Goal: Task Accomplishment & Management: Manage account settings

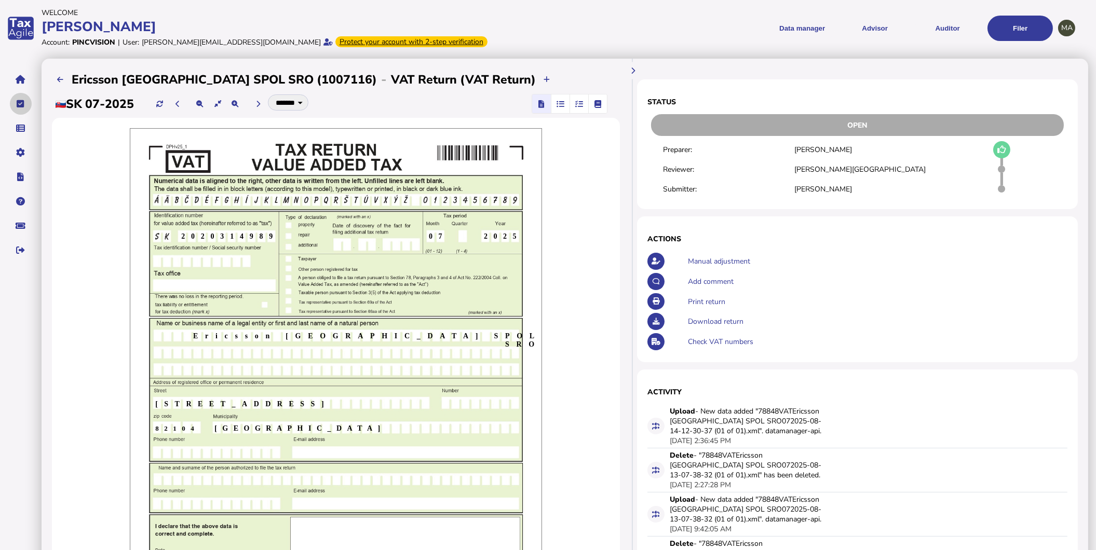
click at [21, 104] on icon "navigate application pages" at bounding box center [21, 104] width 8 height 1
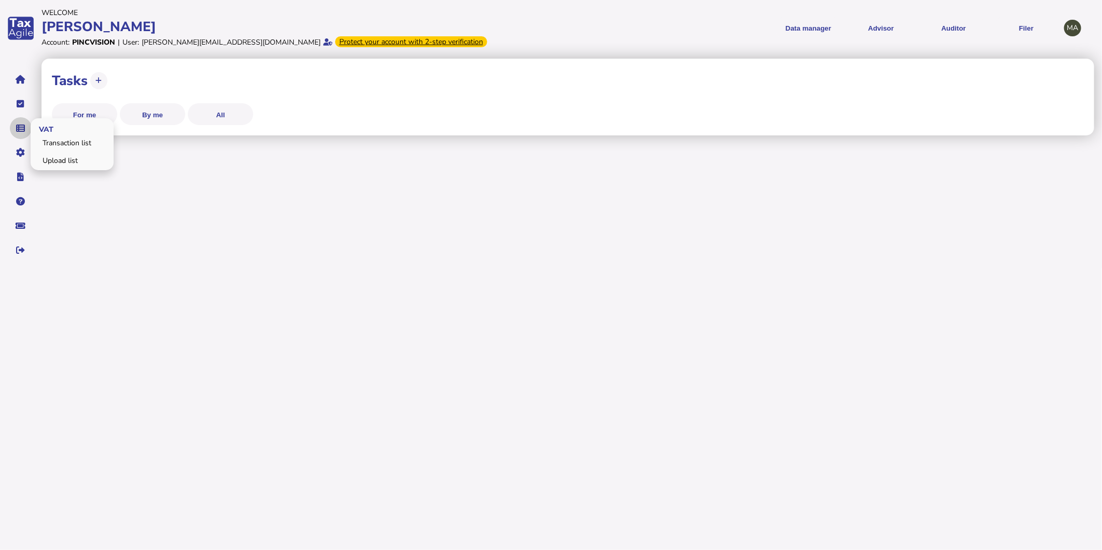
click at [21, 121] on button "navigate application pages" at bounding box center [21, 128] width 22 height 22
select select "**********"
select select "********"
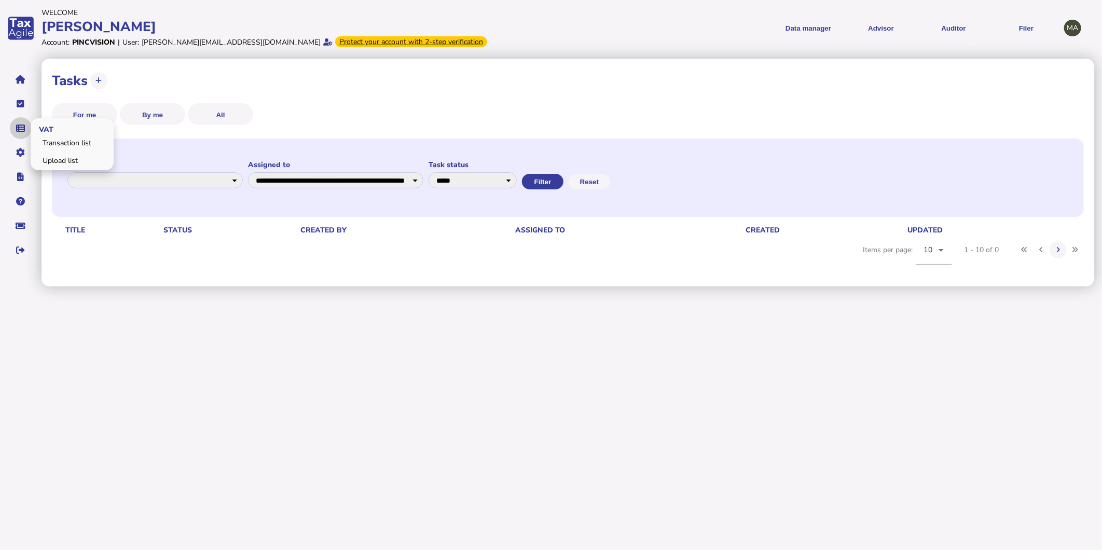
click at [22, 122] on button "navigate application pages" at bounding box center [21, 128] width 22 height 22
click at [58, 157] on link "Upload list" at bounding box center [72, 161] width 80 height 16
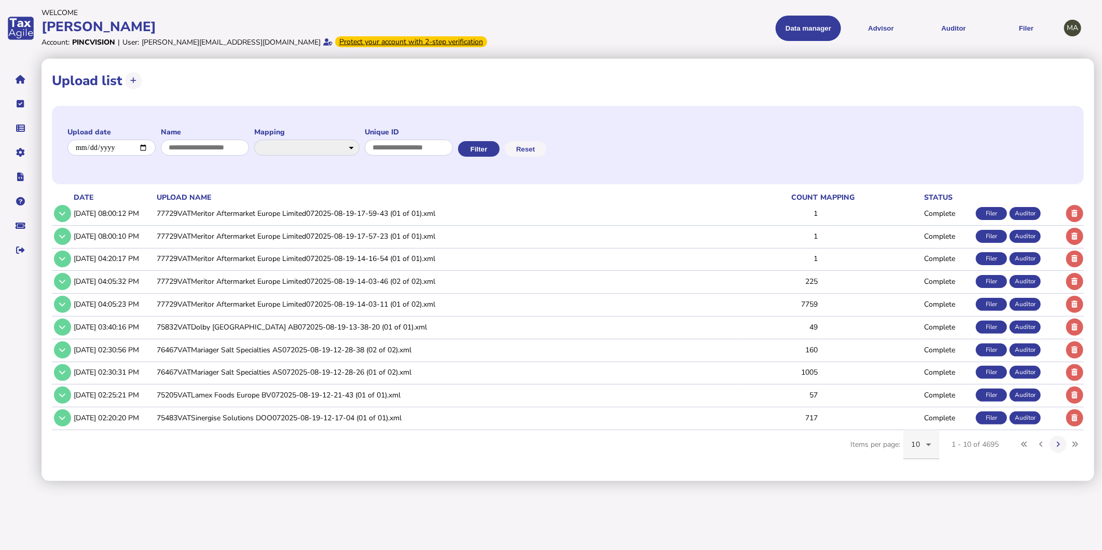
click at [921, 449] on div "10" at bounding box center [919, 445] width 15 height 12
click at [923, 412] on span "100" at bounding box center [918, 414] width 13 height 12
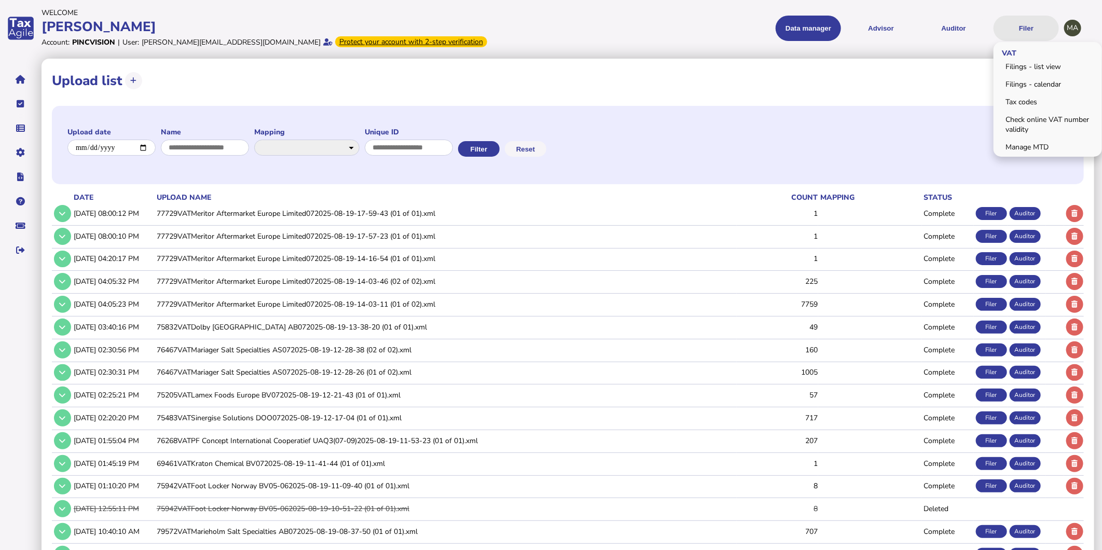
click at [1028, 31] on button "Filer" at bounding box center [1026, 28] width 65 height 25
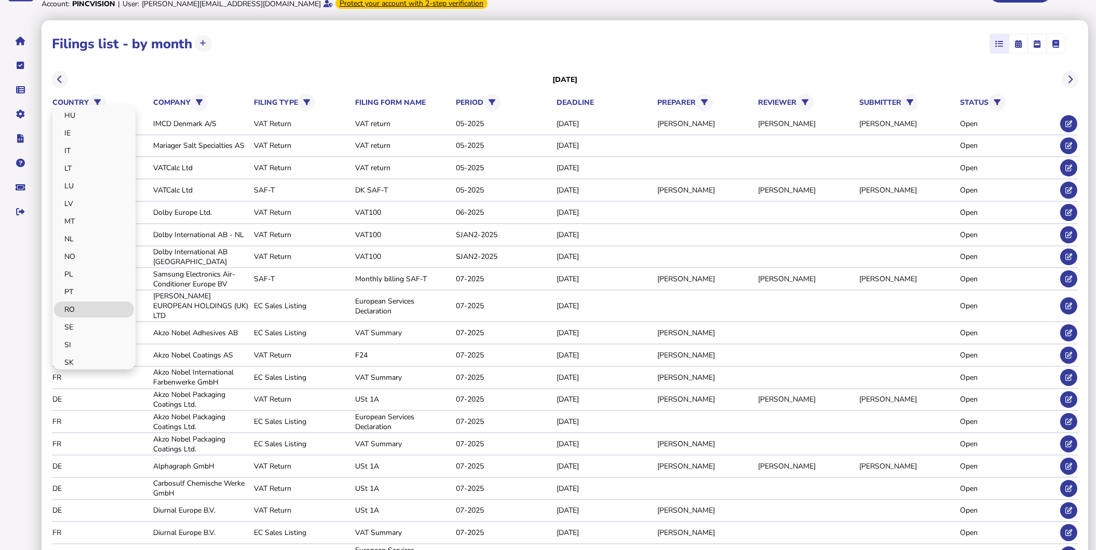
scroll to position [58, 0]
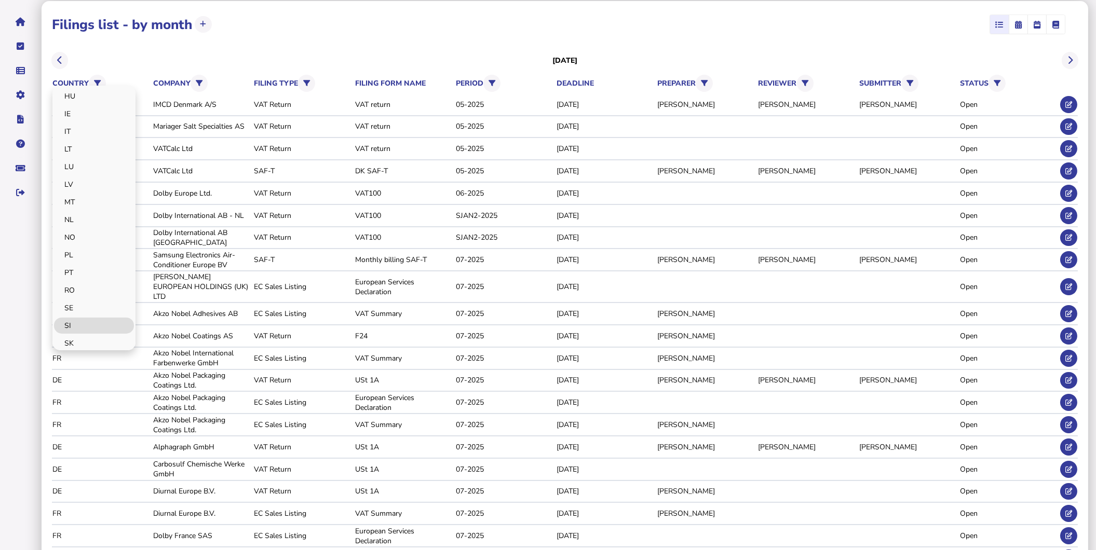
click at [79, 322] on link "SI" at bounding box center [94, 326] width 80 height 16
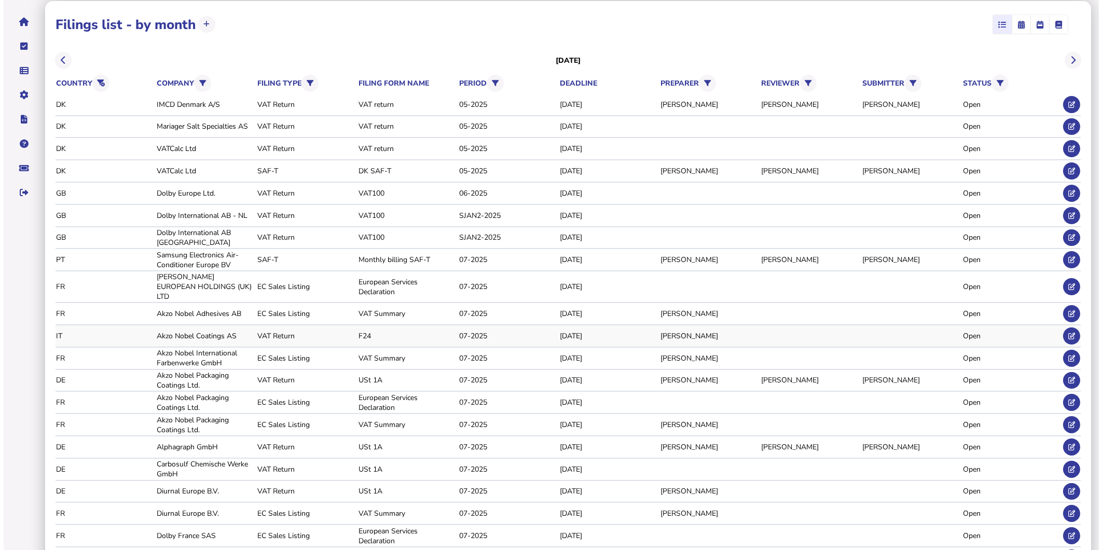
scroll to position [0, 0]
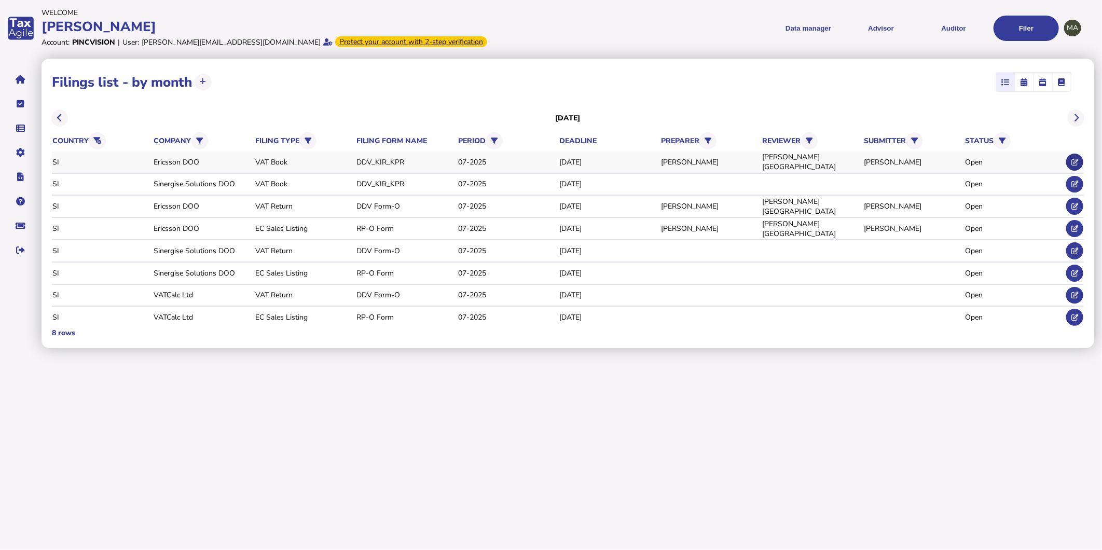
click at [1076, 162] on icon at bounding box center [1075, 162] width 7 height 7
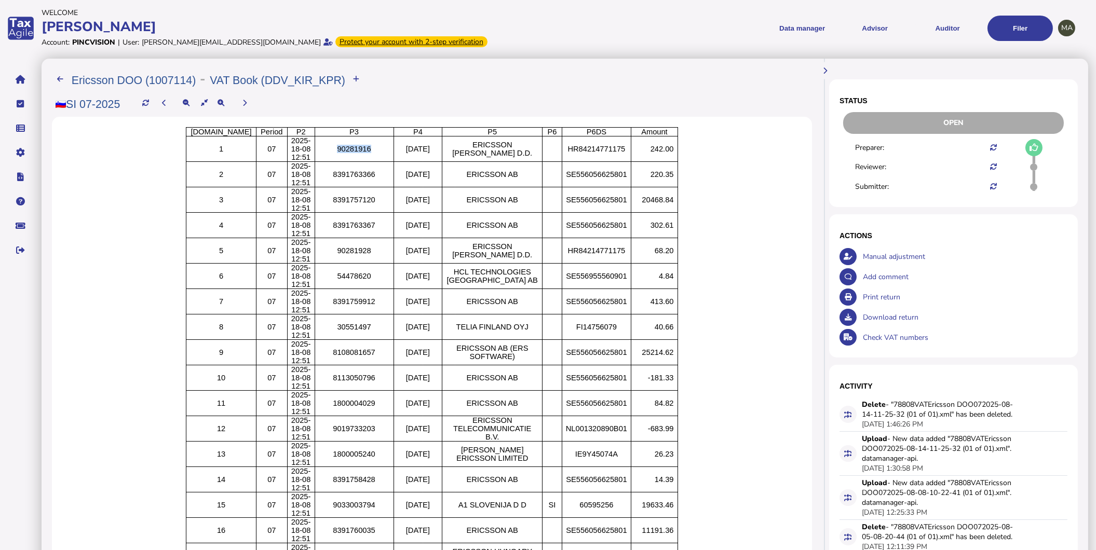
drag, startPoint x: 331, startPoint y: 149, endPoint x: 365, endPoint y: 149, distance: 34.8
click at [365, 149] on p "90281916" at bounding box center [354, 149] width 71 height 8
copy p "90281916"
click at [56, 137] on span "VAT" at bounding box center [45, 128] width 28 height 24
click at [59, 140] on link "Transaction list" at bounding box center [72, 143] width 80 height 16
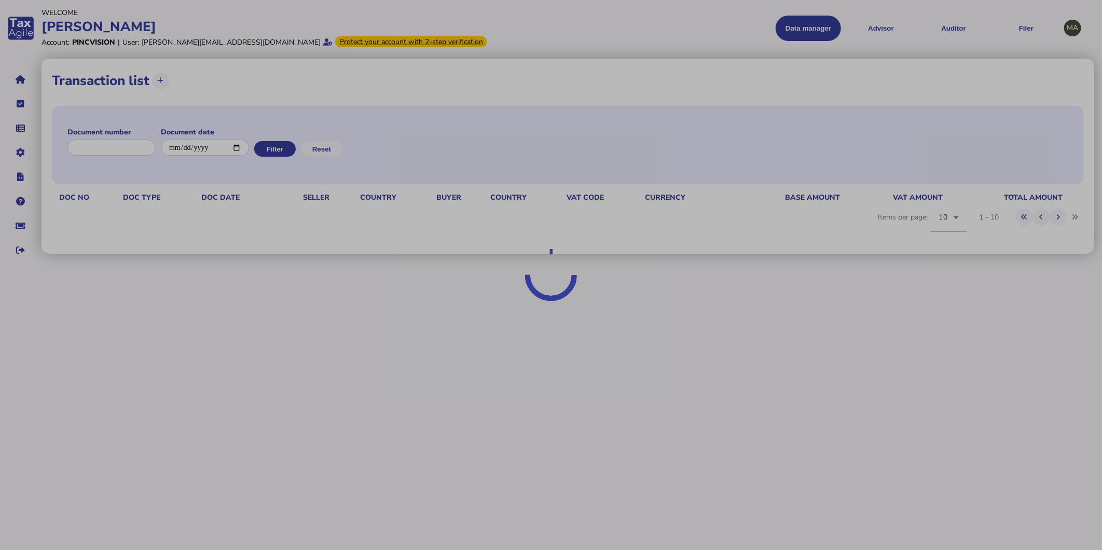
click at [141, 148] on div at bounding box center [551, 275] width 1102 height 550
click at [140, 144] on div at bounding box center [551, 275] width 1102 height 550
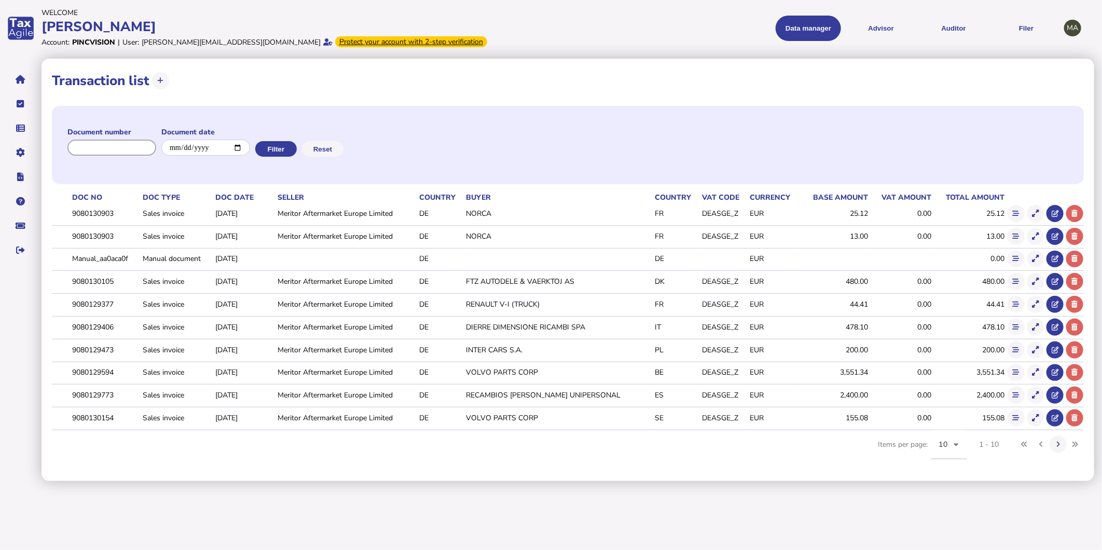
click at [119, 147] on input "input" at bounding box center [111, 148] width 89 height 16
paste input "********"
type input "********"
click at [281, 148] on button "Filter" at bounding box center [275, 149] width 42 height 16
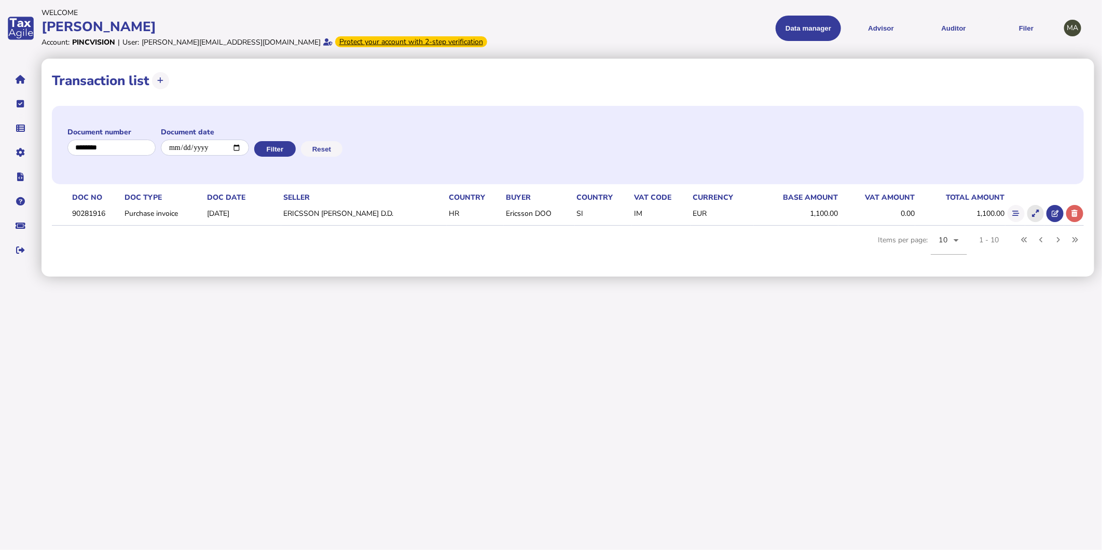
click at [1035, 211] on icon at bounding box center [1036, 213] width 7 height 7
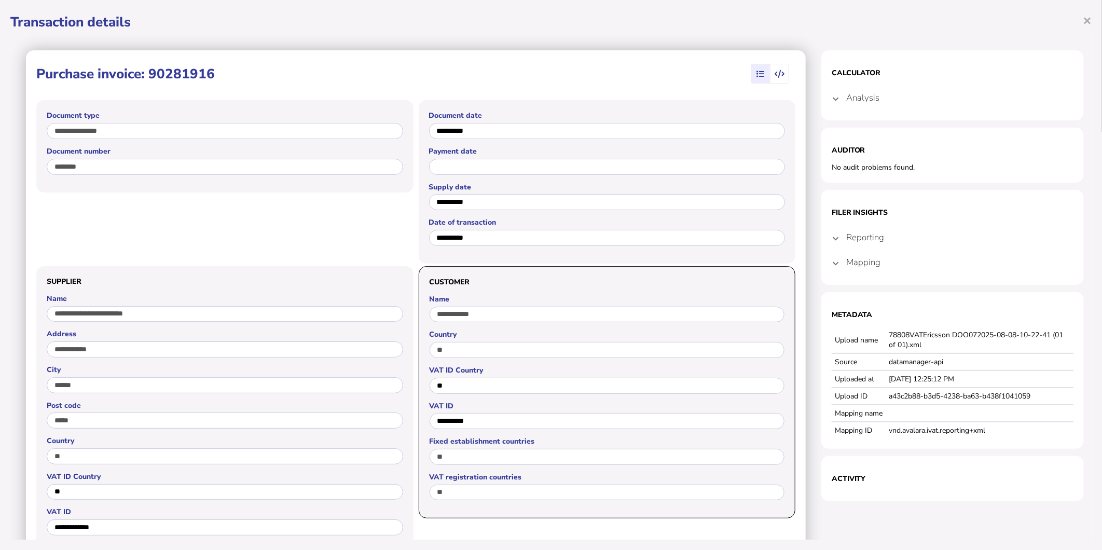
click at [992, 339] on td "78808VATEricsson DOO072025-08-08-10-22-41 (01 of 01).xml" at bounding box center [980, 340] width 188 height 26
drag, startPoint x: 992, startPoint y: 339, endPoint x: 985, endPoint y: 345, distance: 8.5
click at [985, 345] on td "78808VATEricsson DOO072025-08-08-10-22-41 (01 of 01).xml" at bounding box center [980, 340] width 188 height 26
click at [984, 347] on td "78808VATEricsson DOO072025-08-08-10-22-41 (01 of 01).xml" at bounding box center [980, 340] width 188 height 26
click at [1084, 24] on span "×" at bounding box center [1087, 20] width 9 height 20
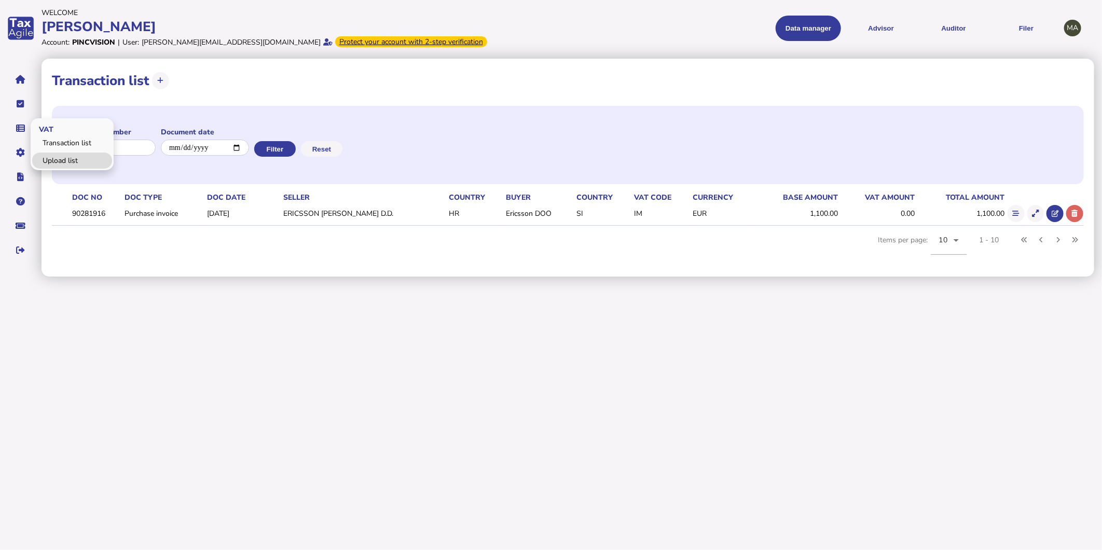
click at [49, 156] on link "Upload list" at bounding box center [72, 161] width 80 height 16
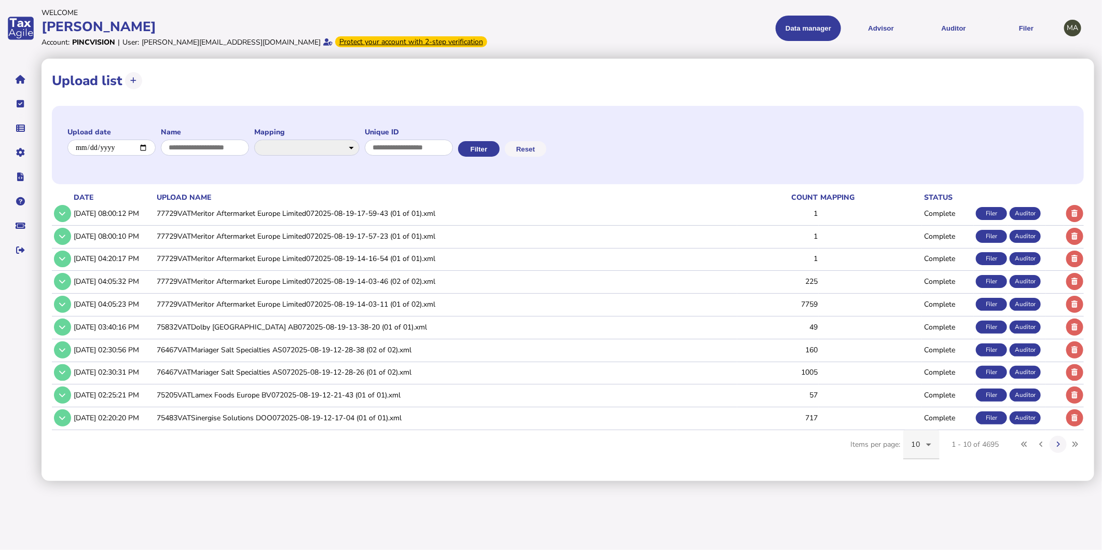
click at [915, 452] on div "10" at bounding box center [922, 444] width 20 height 29
click at [924, 387] on mat-option "50" at bounding box center [922, 389] width 36 height 25
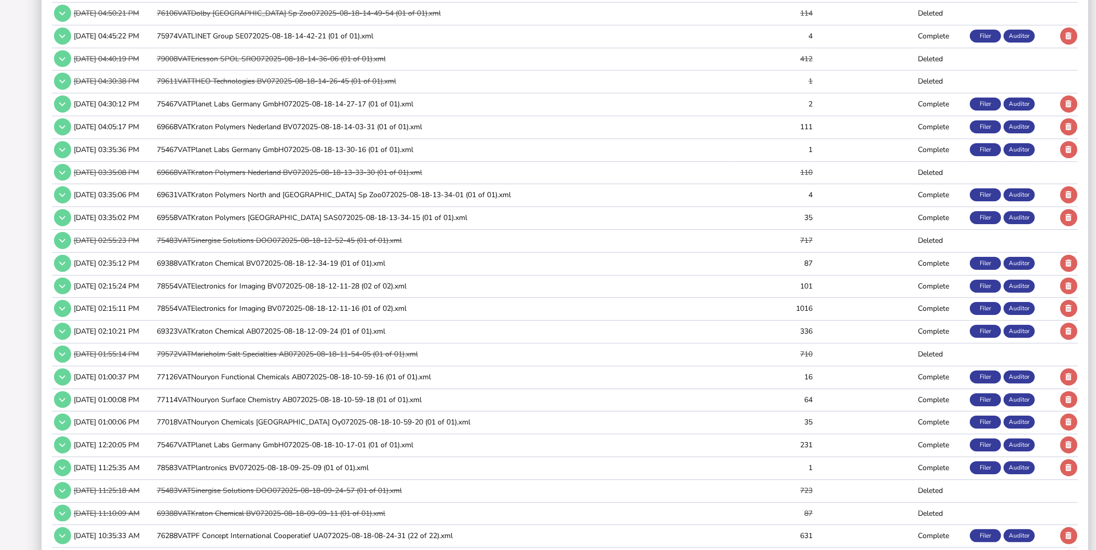
scroll to position [842, 0]
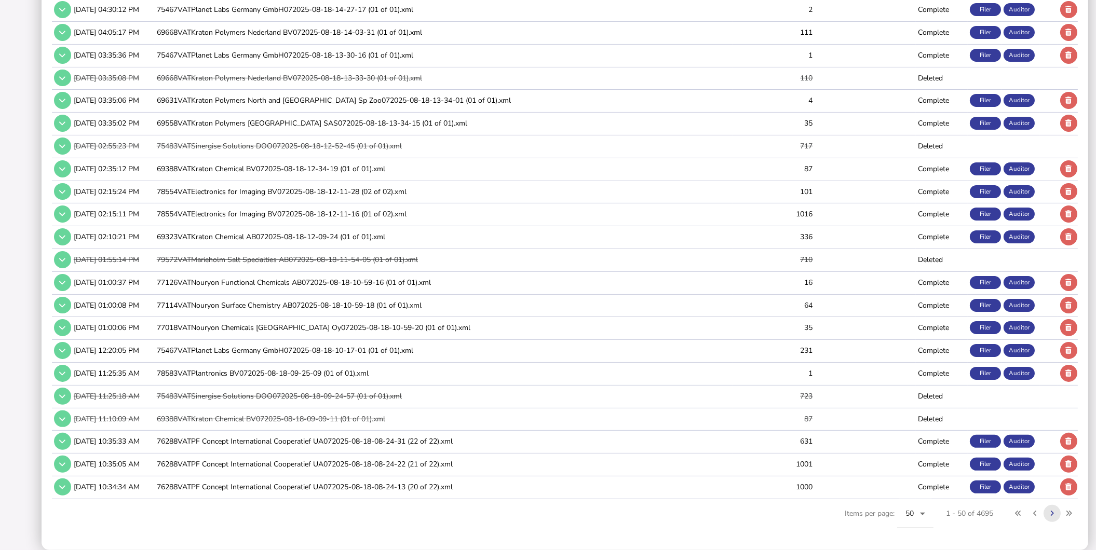
click at [1049, 515] on button at bounding box center [1051, 513] width 17 height 17
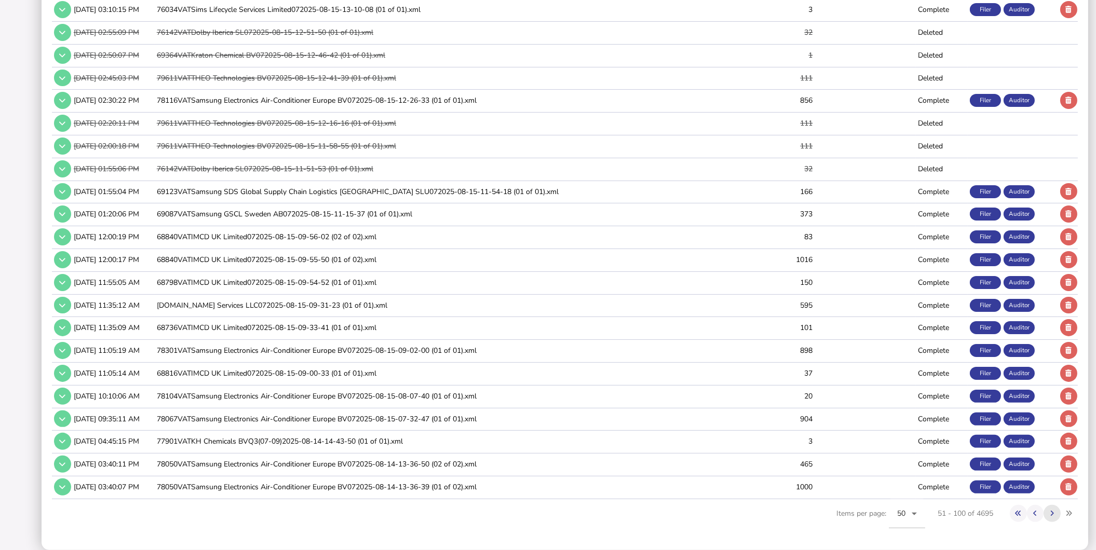
click at [1052, 514] on icon at bounding box center [1052, 513] width 4 height 7
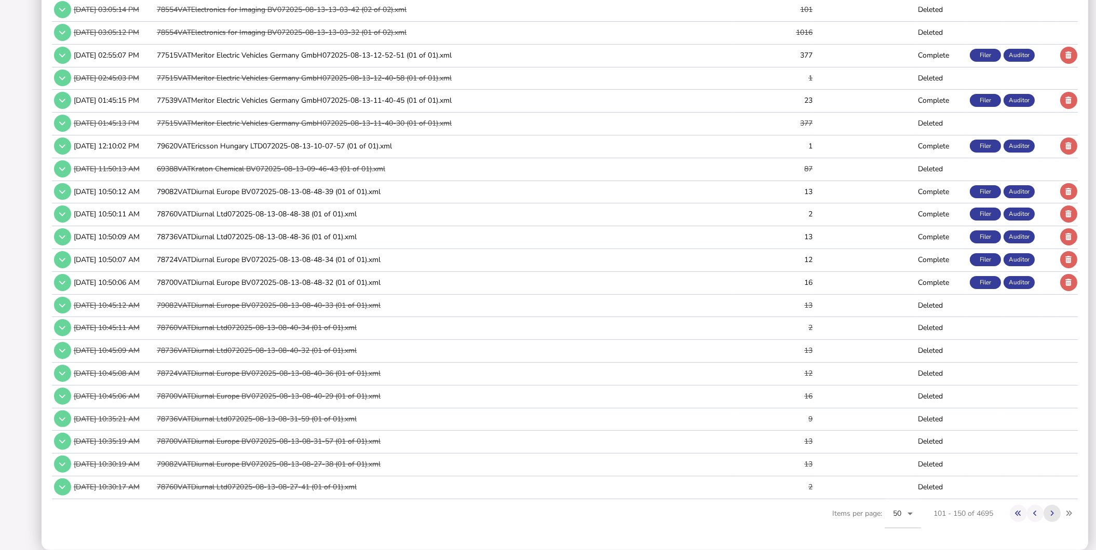
click at [1052, 513] on icon at bounding box center [1052, 513] width 4 height 7
click at [1052, 514] on icon at bounding box center [1052, 513] width 4 height 7
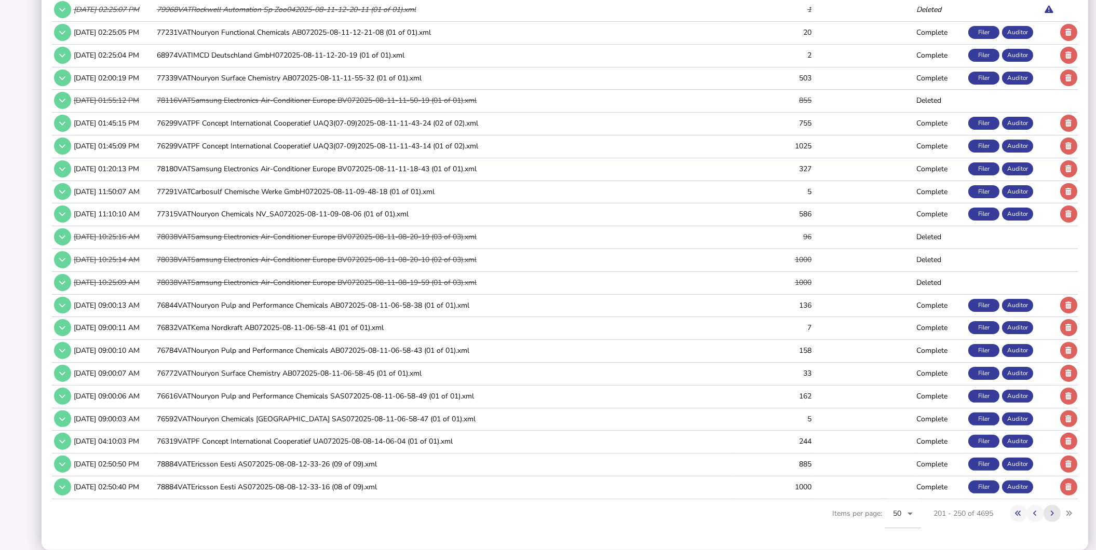
click at [1052, 514] on icon at bounding box center [1052, 513] width 4 height 7
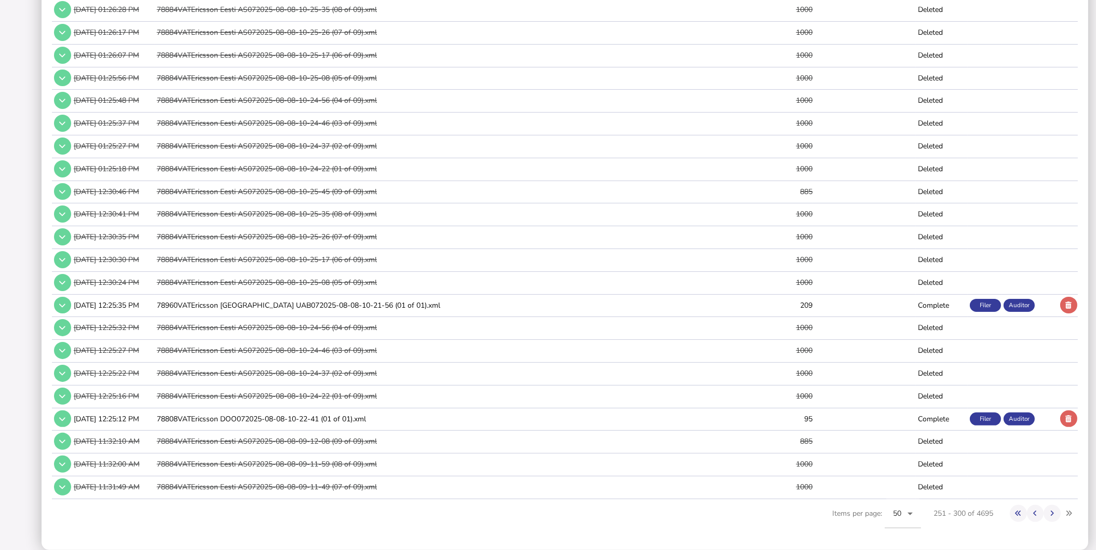
click at [355, 423] on td "78808VATEricsson DOO072025-08-08-10-22-41 (01 of 01).xml" at bounding box center [444, 418] width 578 height 21
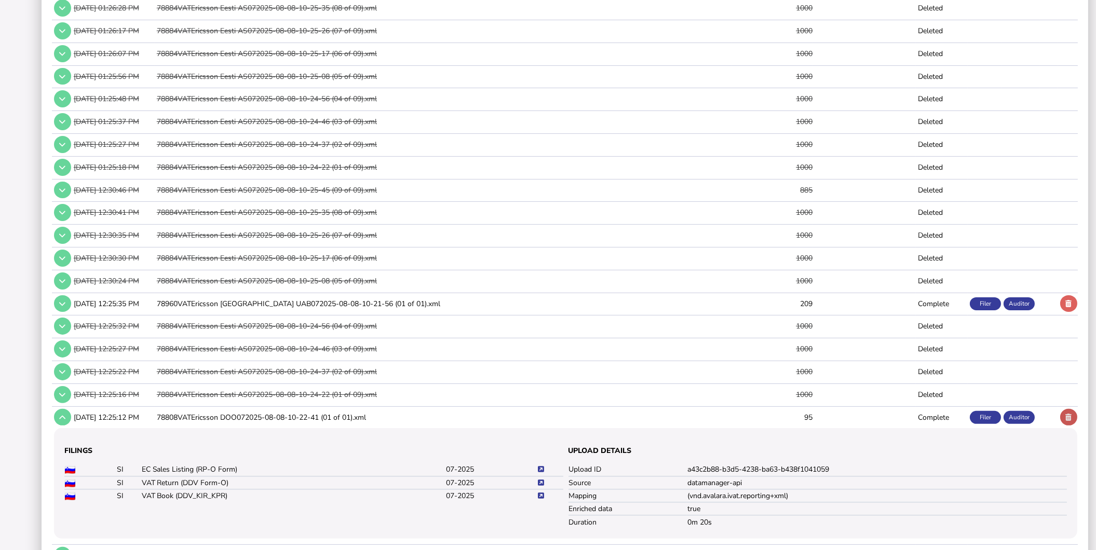
click at [1071, 419] on icon at bounding box center [1069, 417] width 6 height 7
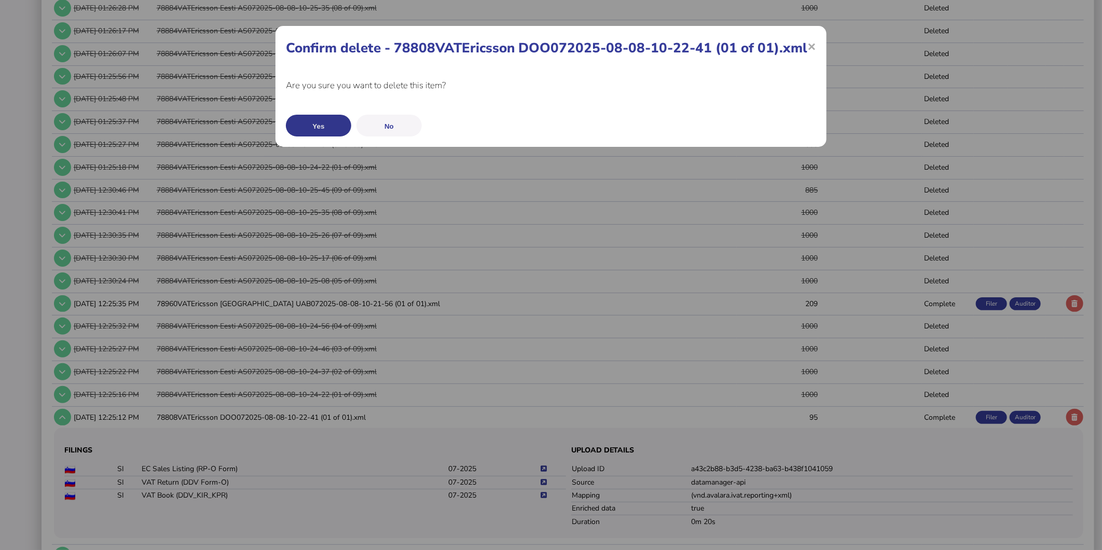
click at [333, 127] on button "Yes" at bounding box center [318, 126] width 65 height 22
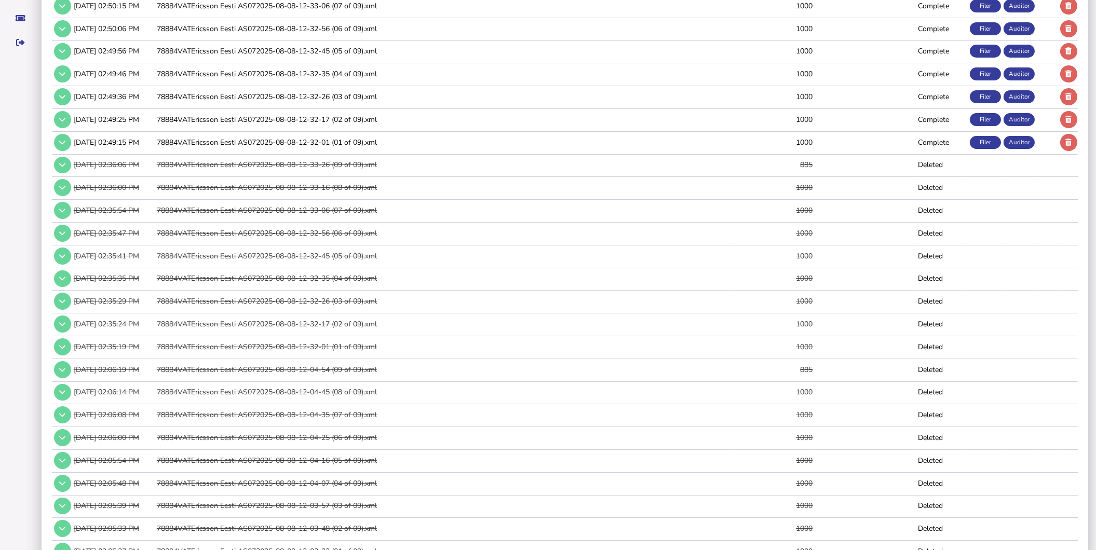
scroll to position [0, 0]
